Goal: Task Accomplishment & Management: Complete application form

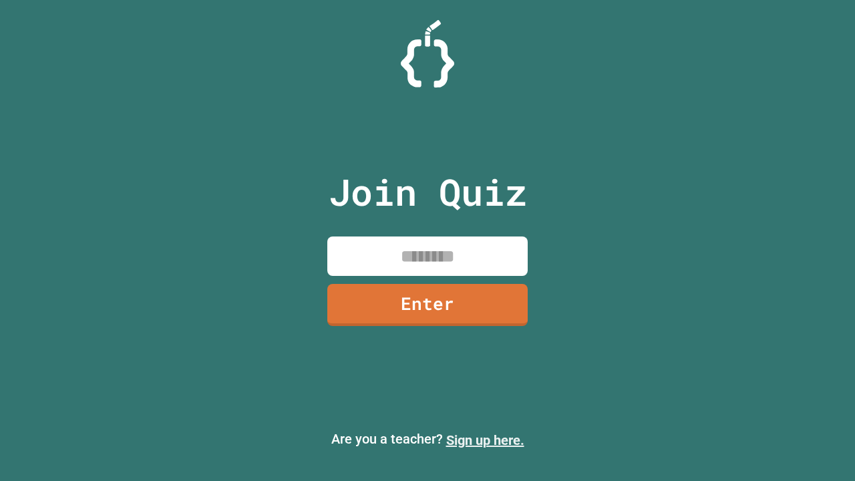
click at [485, 440] on link "Sign up here." at bounding box center [485, 440] width 78 height 16
